Goal: Use online tool/utility: Utilize a website feature to perform a specific function

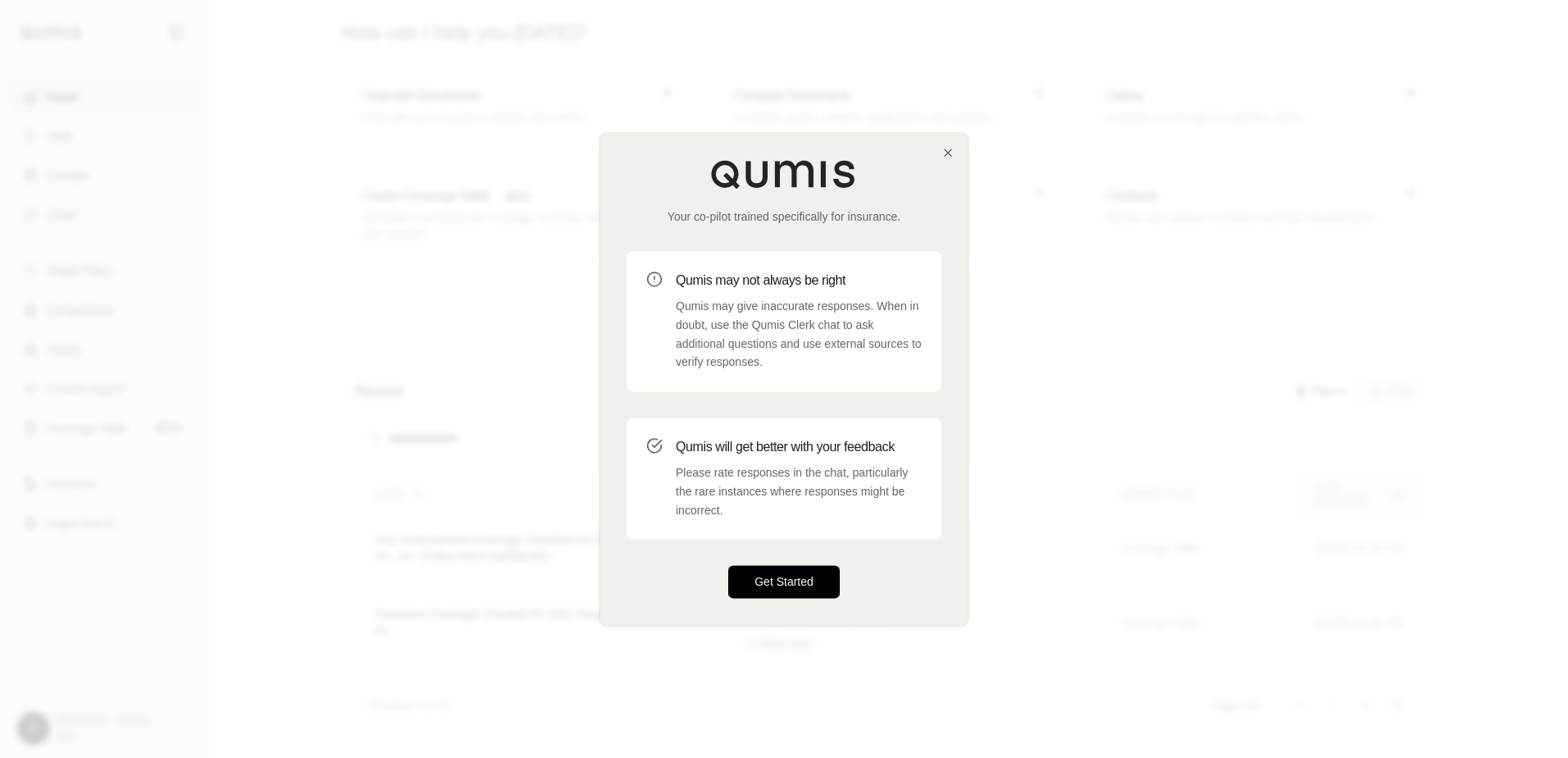
drag, startPoint x: 821, startPoint y: 588, endPoint x: 813, endPoint y: 583, distance: 9.4
click at [819, 588] on button "Get Started" at bounding box center [784, 582] width 112 height 33
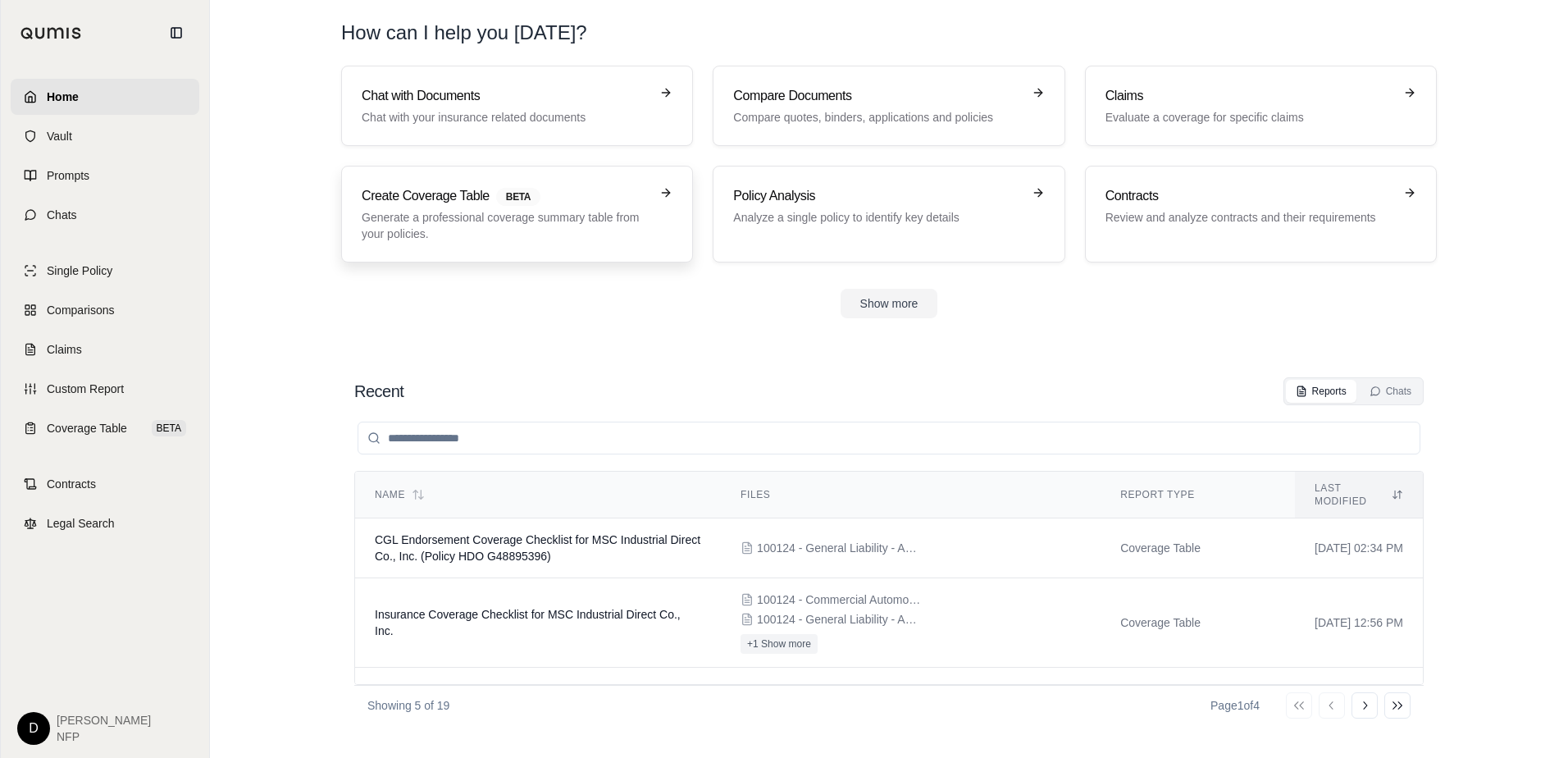
click at [546, 234] on p "Generate a professional coverage summary table from your policies." at bounding box center [505, 225] width 288 height 33
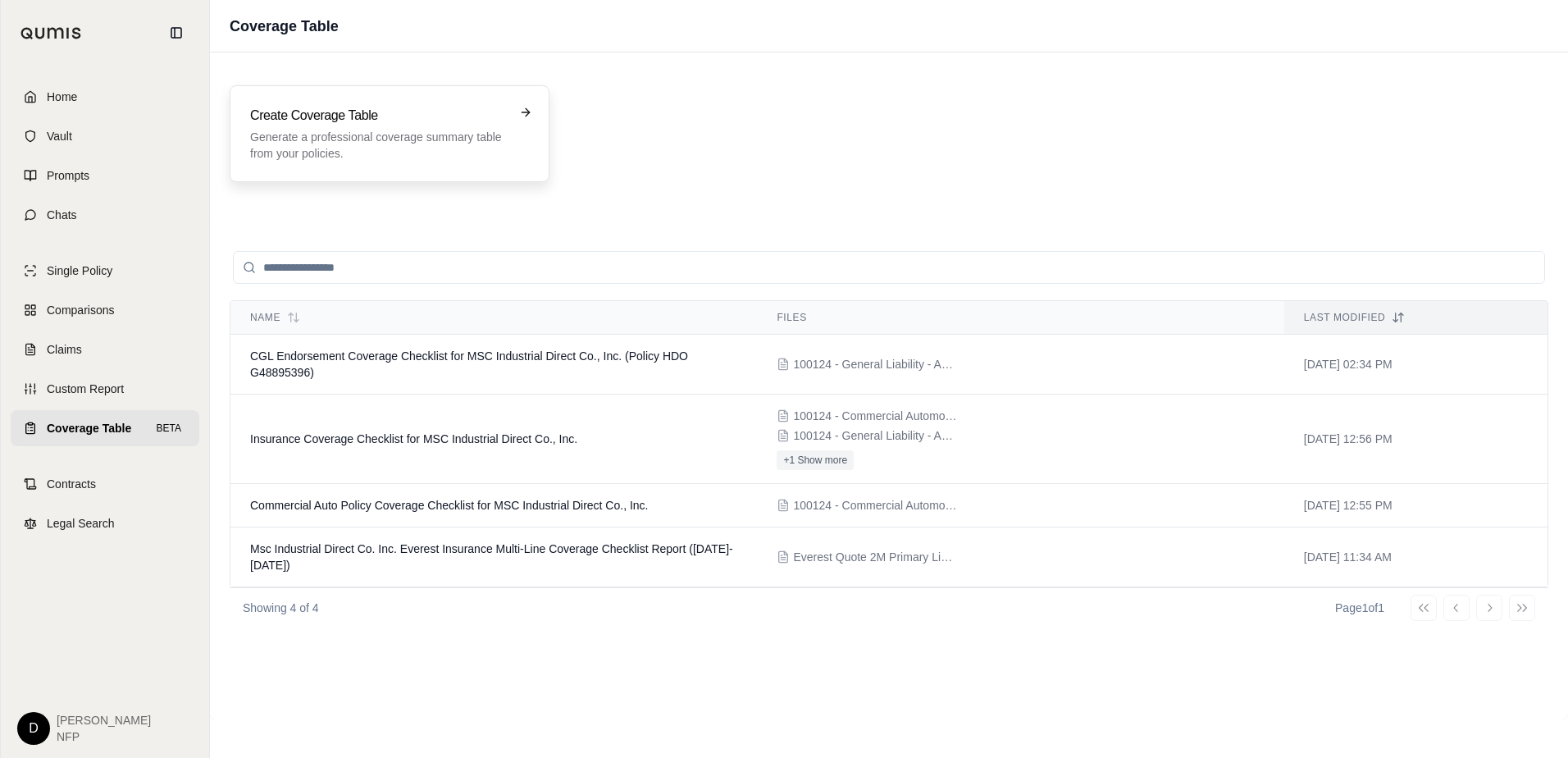
click at [374, 145] on p "Generate a professional coverage summary table from your policies." at bounding box center [378, 144] width 256 height 33
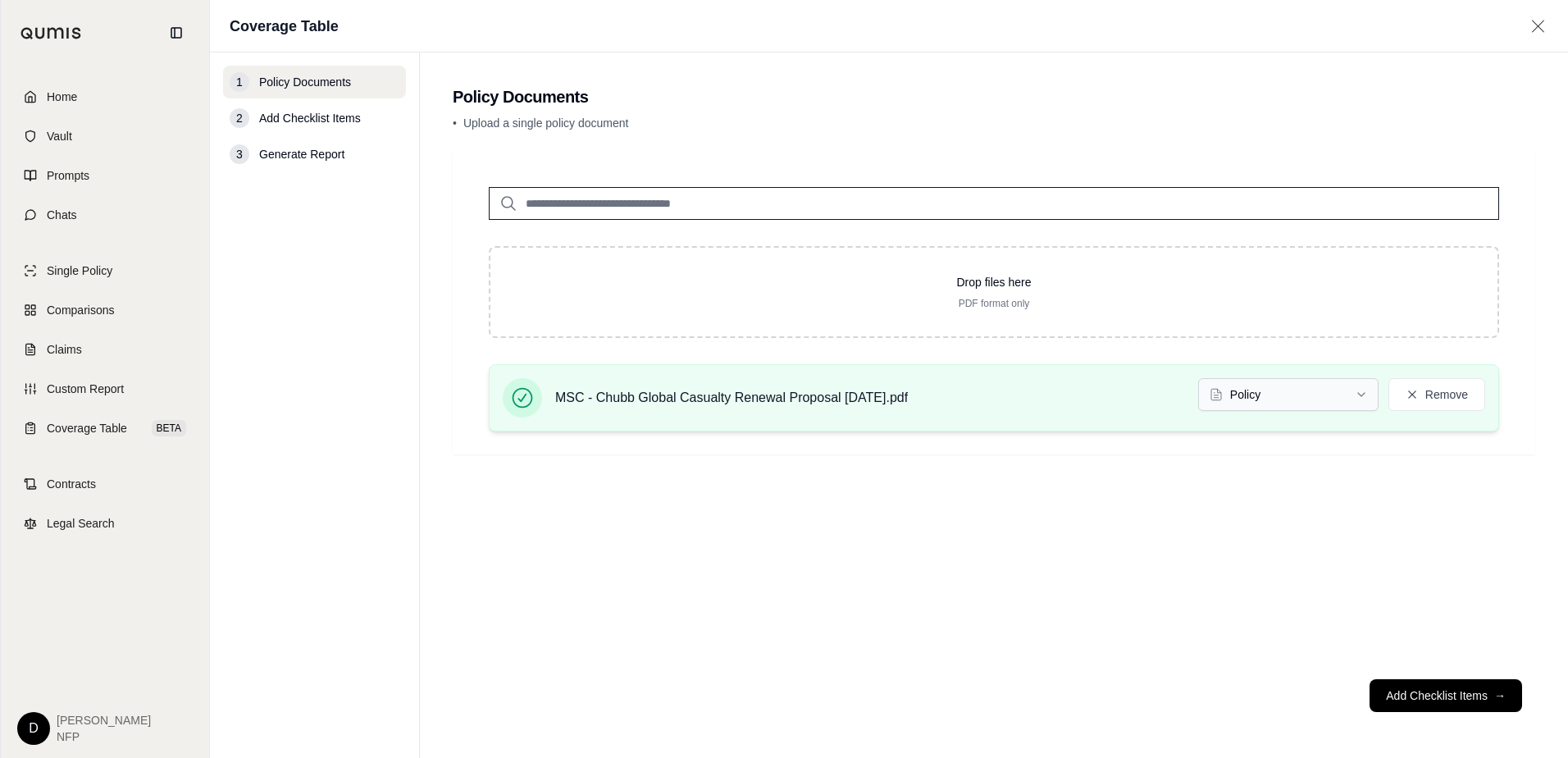
click at [1278, 406] on html "Home Vault Prompts Chats Single Policy Comparisons Claims Custom Report Coverag…" at bounding box center [784, 379] width 1568 height 758
click at [1414, 688] on button "Add Checklist Items →" at bounding box center [1446, 695] width 153 height 33
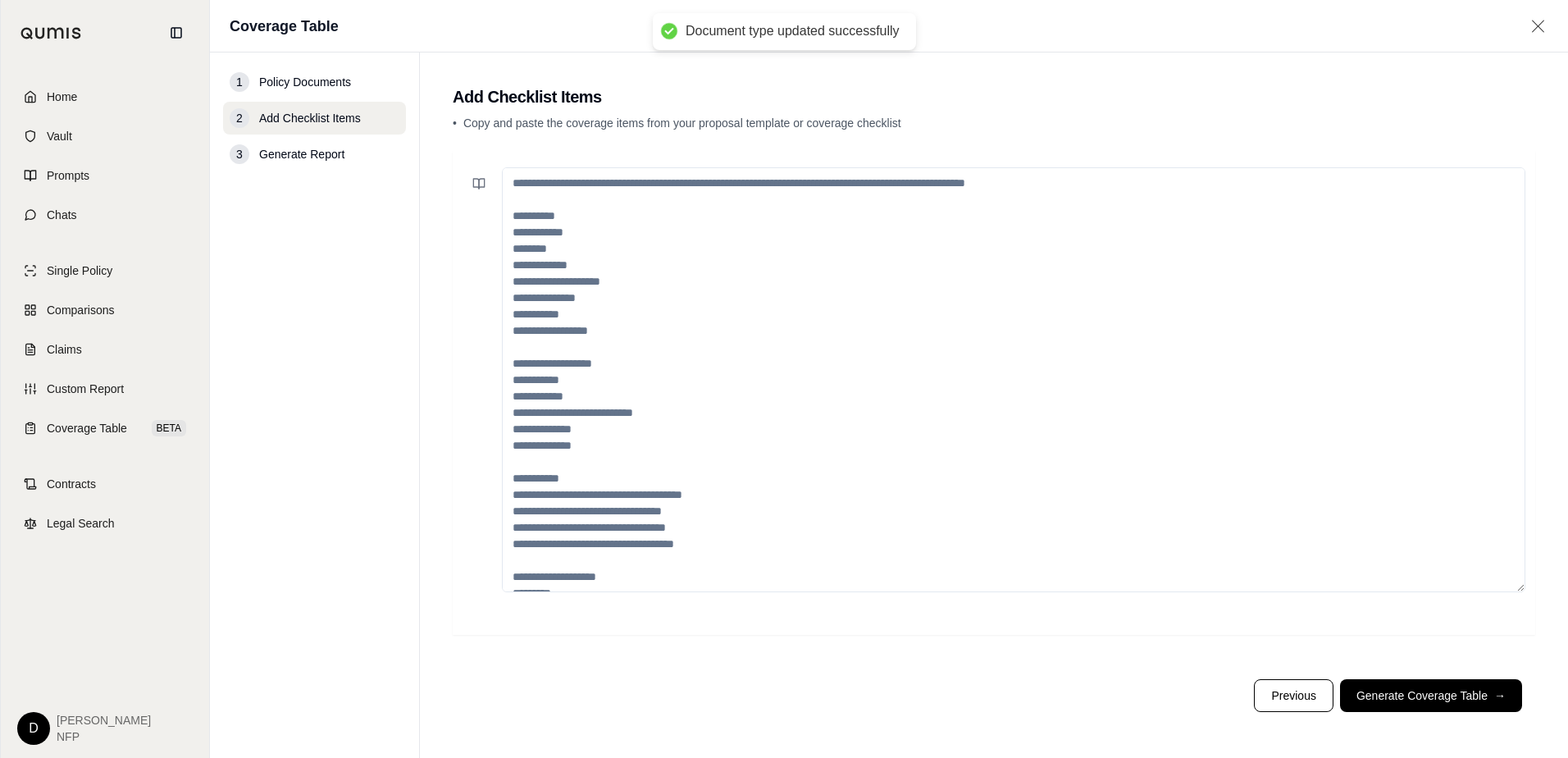
click at [687, 225] on textarea at bounding box center [1013, 379] width 1023 height 425
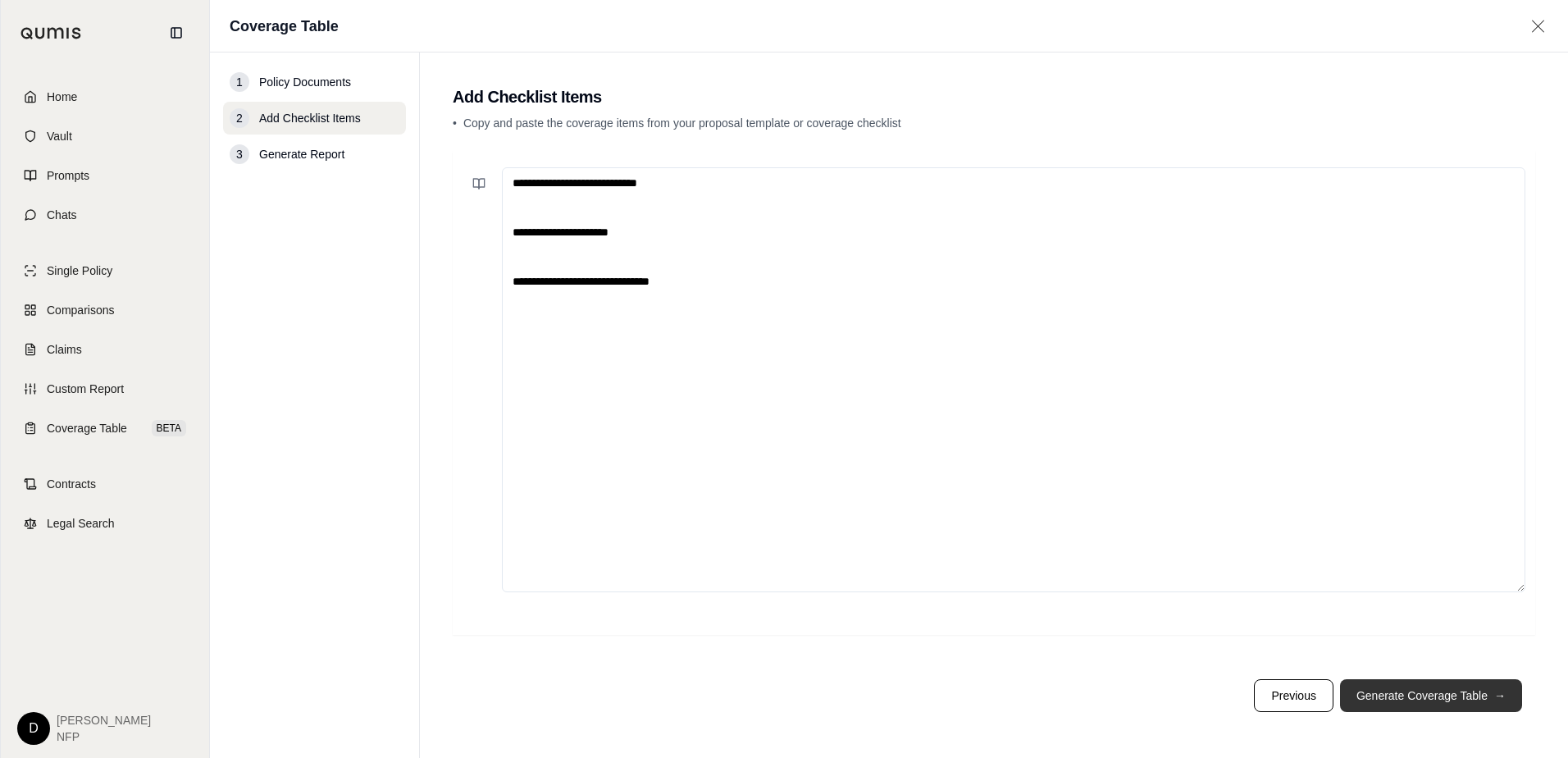
type textarea "**********"
click at [1467, 695] on button "Generate Coverage Table →" at bounding box center [1431, 695] width 182 height 33
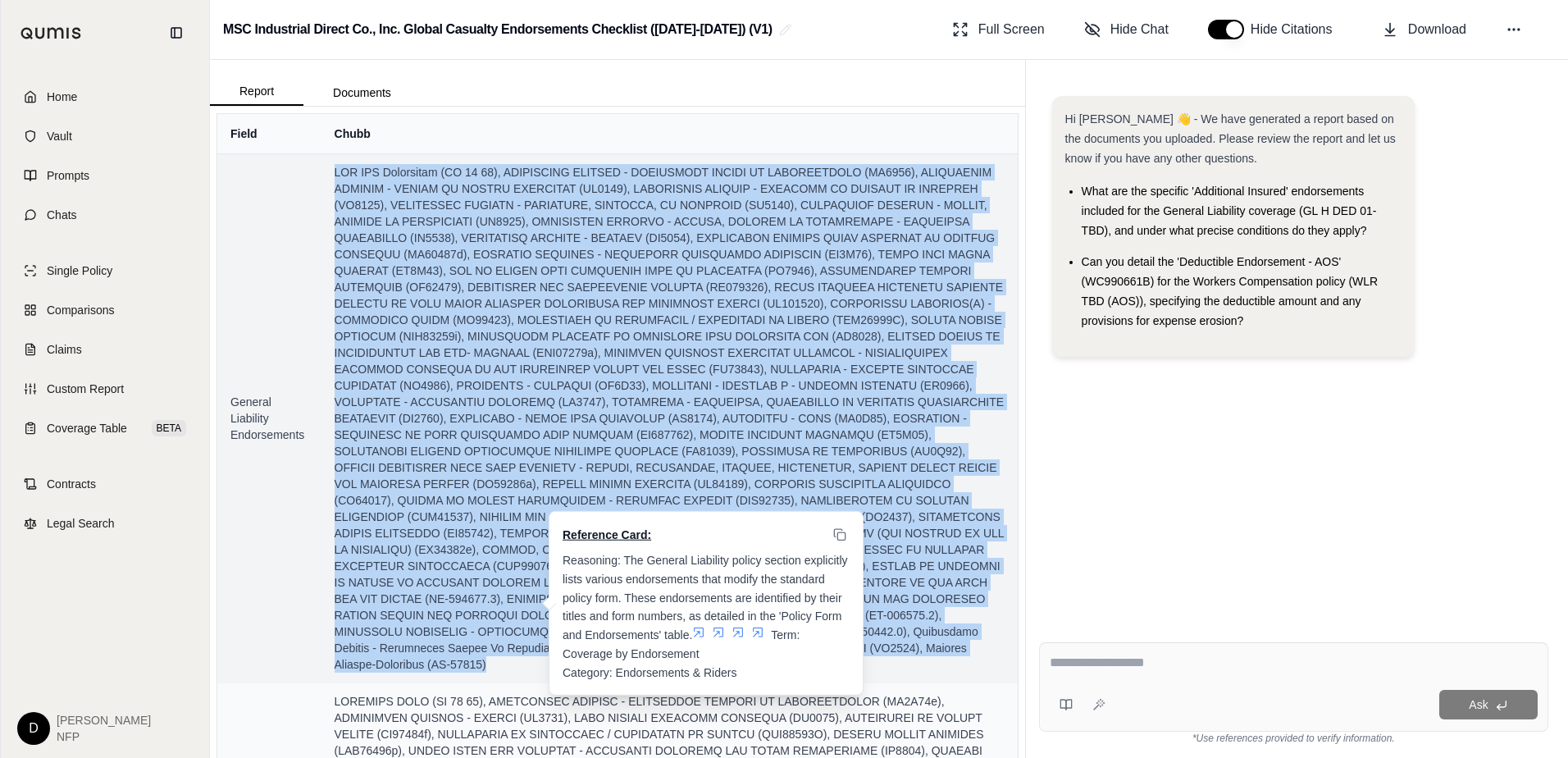
drag, startPoint x: 534, startPoint y: 682, endPoint x: 328, endPoint y: 160, distance: 561.2
click at [328, 160] on td "Reference Card: Reasoning: The General Liability policy section explicitly list…" at bounding box center [670, 418] width 697 height 529
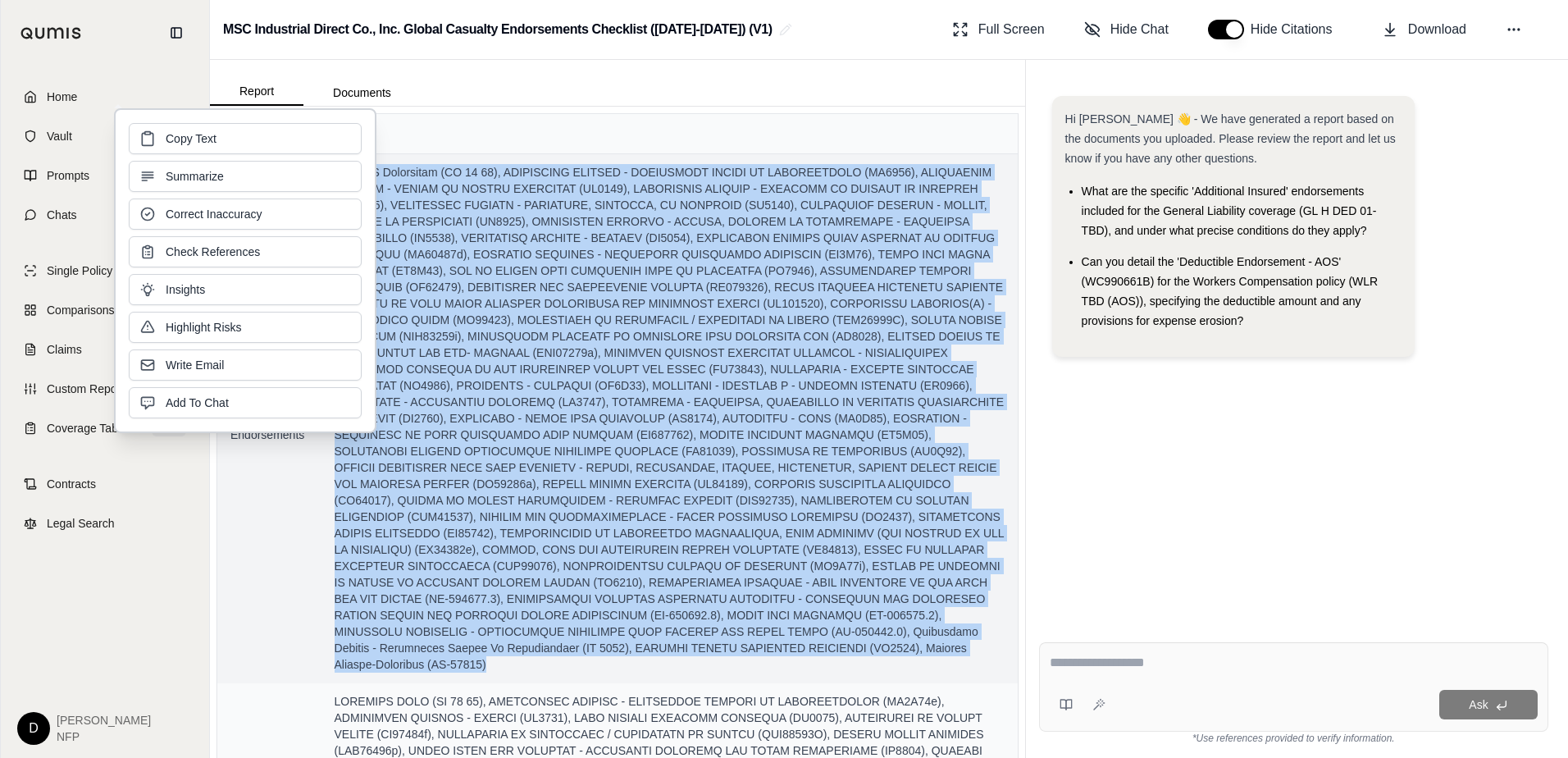
copy span "ISO CGL Occurrence (CG 00 01), ADDITIONAL INSURED - DESIGNATED PERSON OR ORGANI…"
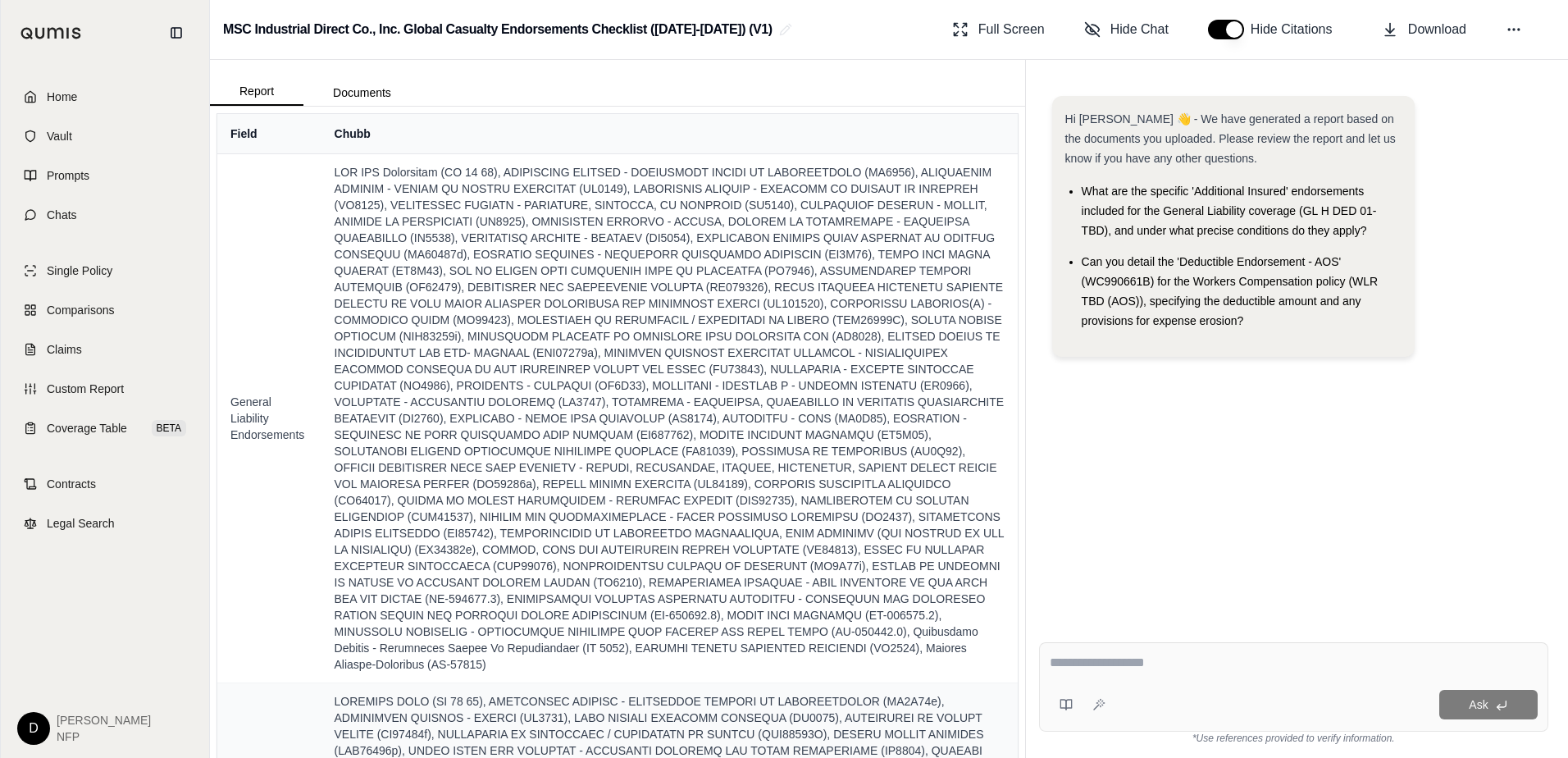
click at [849, 33] on div "MSC Industrial Direct Co., Inc. Global Casualty Endorsements Checklist ([DATE]-…" at bounding box center [889, 29] width 1358 height 60
click at [1188, 436] on div "Hi [PERSON_NAME] 👋 - We have generated a report based on the documents you uplo…" at bounding box center [1294, 349] width 510 height 533
